Goal: Information Seeking & Learning: Find specific fact

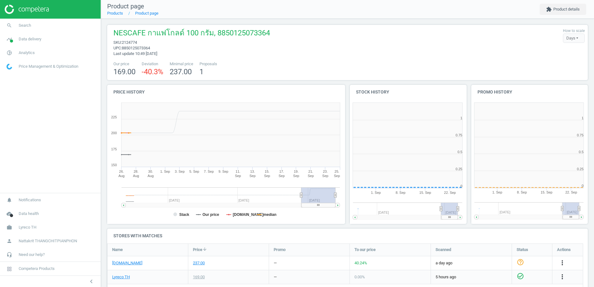
scroll to position [134, 125]
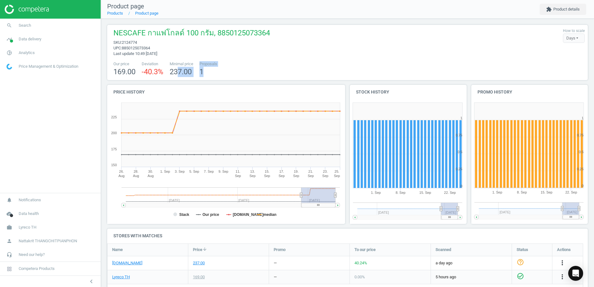
drag, startPoint x: 179, startPoint y: 69, endPoint x: 231, endPoint y: 70, distance: 52.5
click at [231, 70] on div "Our price 169.00 Deviation -40.3 % Minimal price 237.00 Proposals 1" at bounding box center [347, 69] width 475 height 16
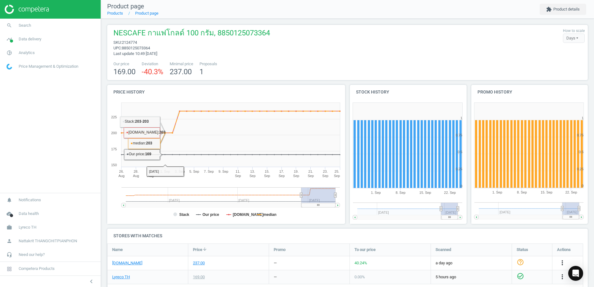
click at [194, 50] on span "upc : 8850125073364" at bounding box center [191, 48] width 157 height 6
click at [130, 42] on span "2124774" at bounding box center [129, 42] width 15 height 5
copy span "2124774"
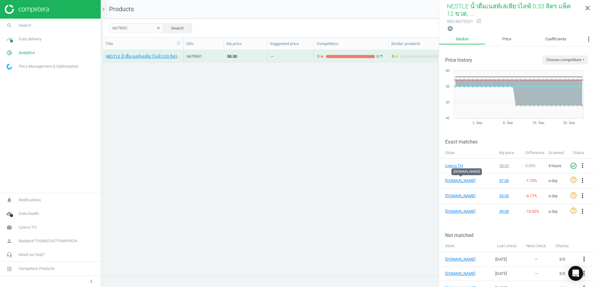
scroll to position [216, 487]
